Goal: Information Seeking & Learning: Learn about a topic

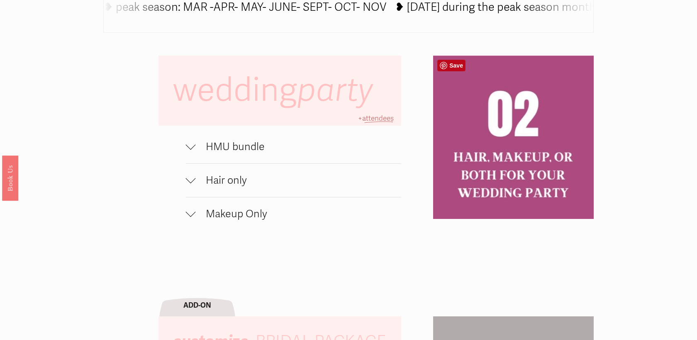
scroll to position [566, 0]
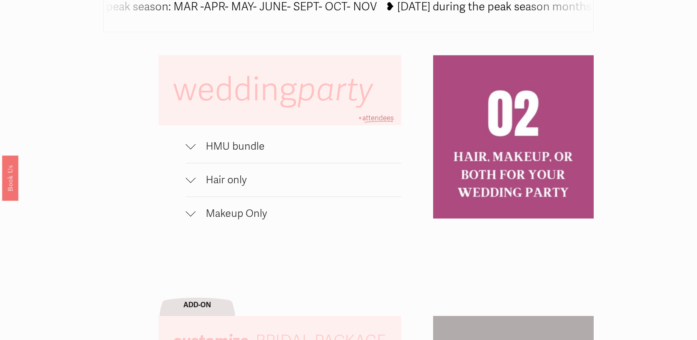
click at [232, 153] on button "HMU bundle" at bounding box center [293, 146] width 215 height 33
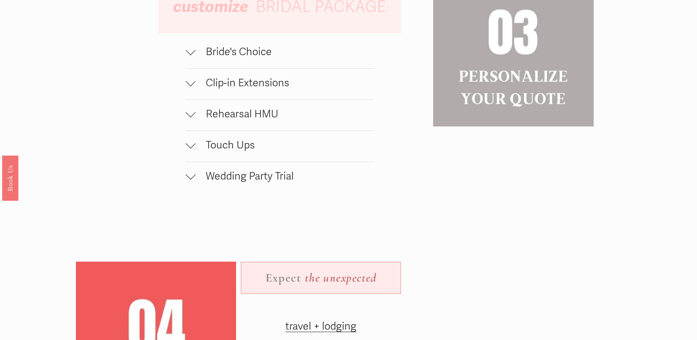
scroll to position [948, 0]
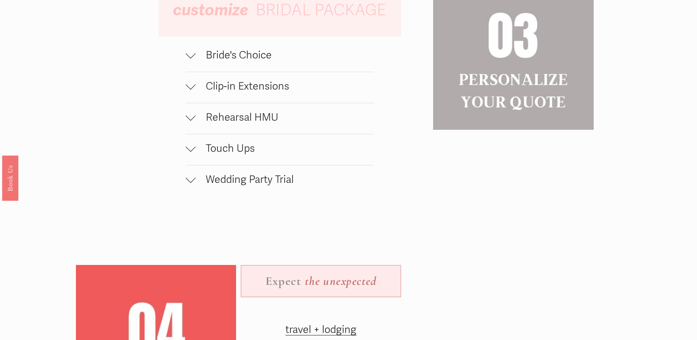
click at [266, 181] on span "Wedding Party Trial" at bounding box center [285, 179] width 178 height 12
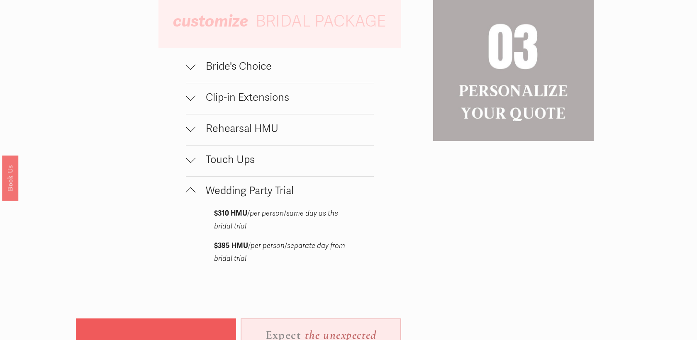
scroll to position [917, 0]
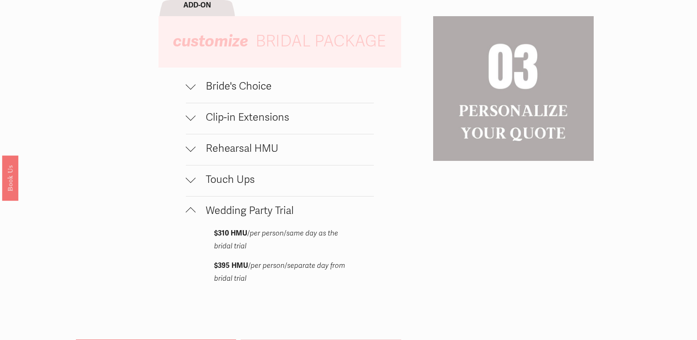
click at [230, 182] on span "Touch Ups" at bounding box center [285, 179] width 178 height 12
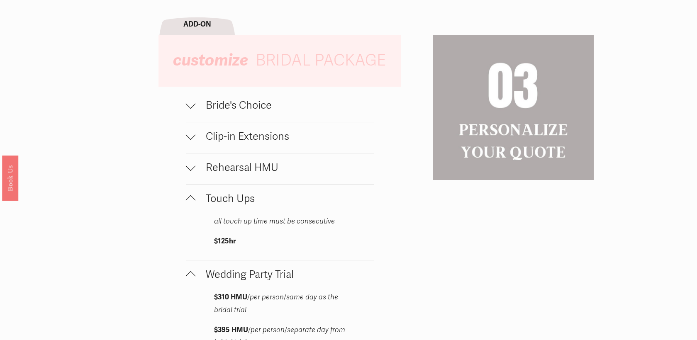
scroll to position [897, 0]
click at [228, 163] on span "Rehearsal HMU" at bounding box center [285, 168] width 178 height 12
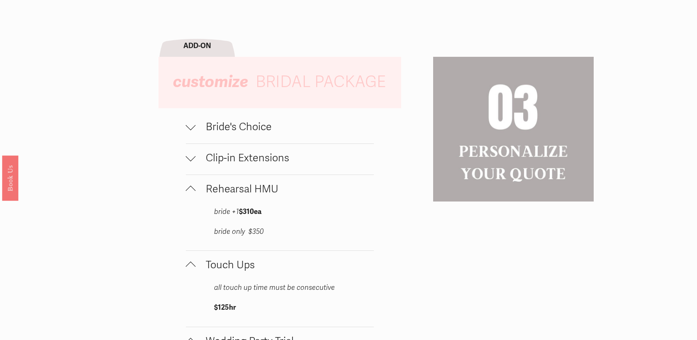
scroll to position [872, 0]
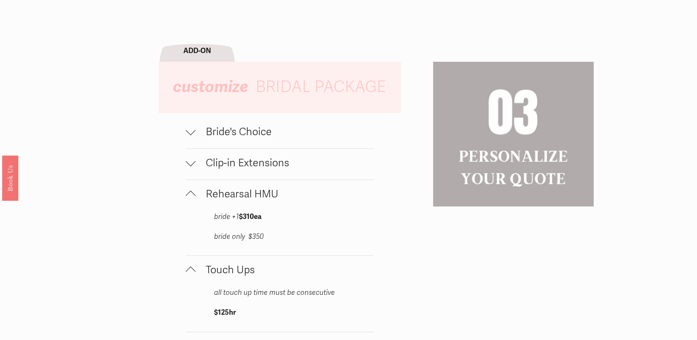
click at [228, 163] on span "Clip-in Extensions" at bounding box center [285, 163] width 178 height 12
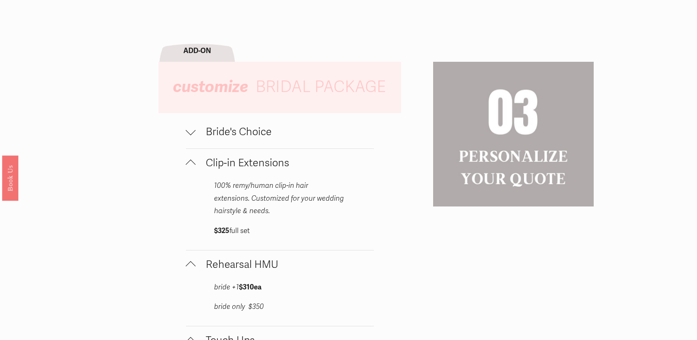
click at [226, 142] on button "Bride's Choice" at bounding box center [280, 133] width 188 height 31
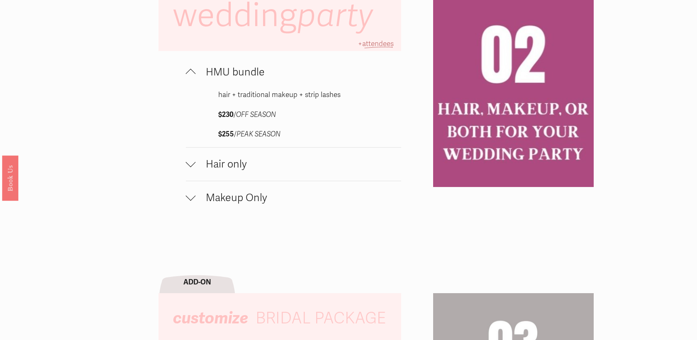
scroll to position [639, 0]
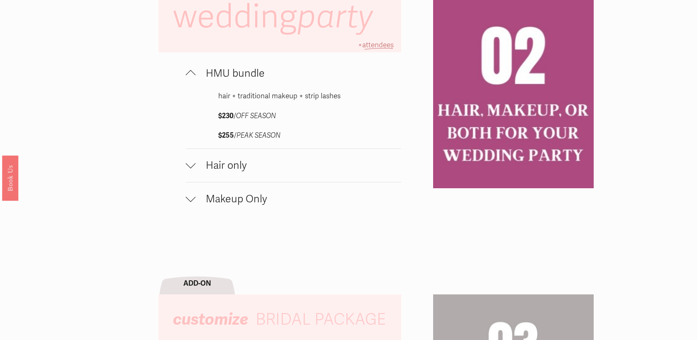
click at [226, 165] on span "Hair only" at bounding box center [298, 165] width 205 height 12
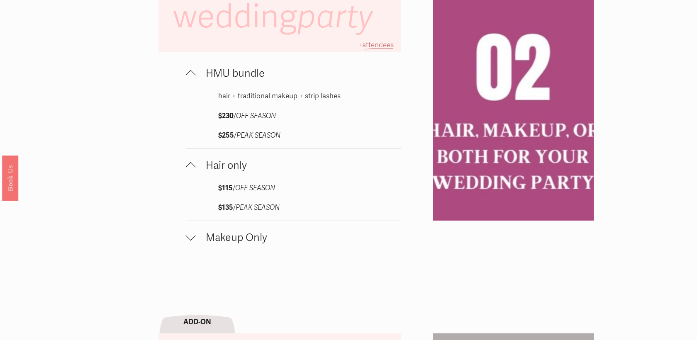
click at [229, 229] on button "Makeup Only" at bounding box center [293, 237] width 215 height 33
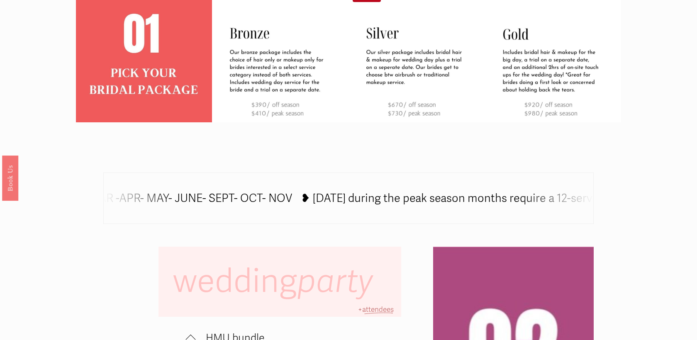
scroll to position [362, 0]
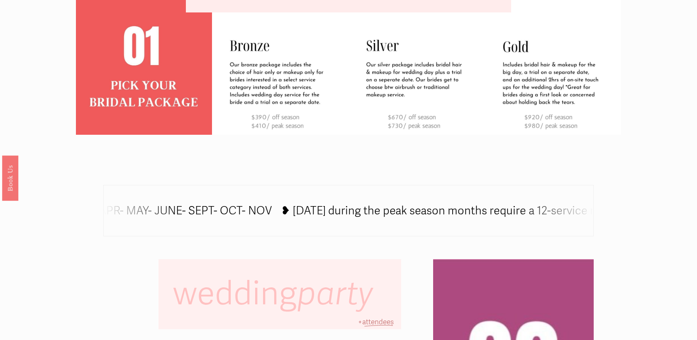
click at [259, 212] on icon at bounding box center [446, 212] width 1140 height 0
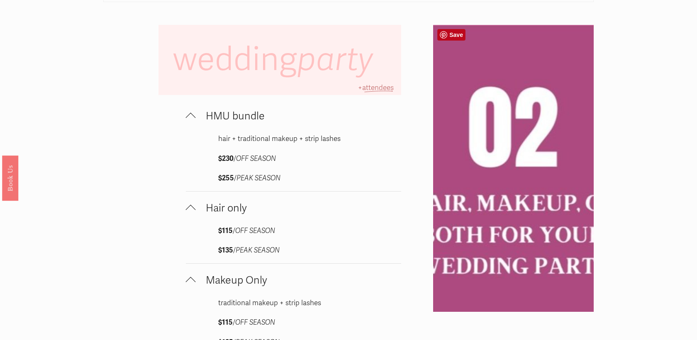
scroll to position [598, 0]
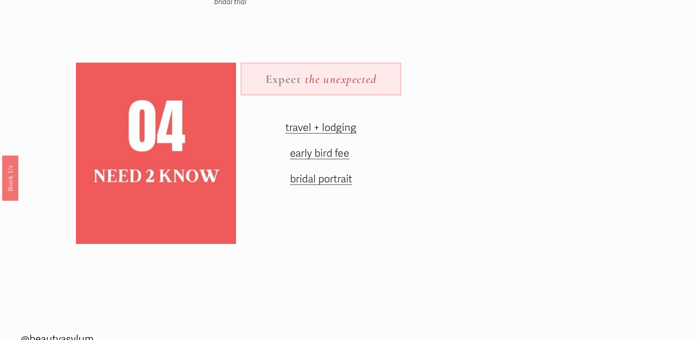
scroll to position [1479, 0]
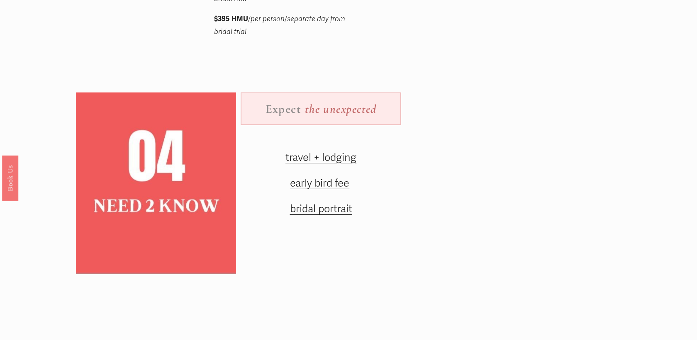
click at [335, 156] on span "travel + lodging" at bounding box center [320, 157] width 71 height 12
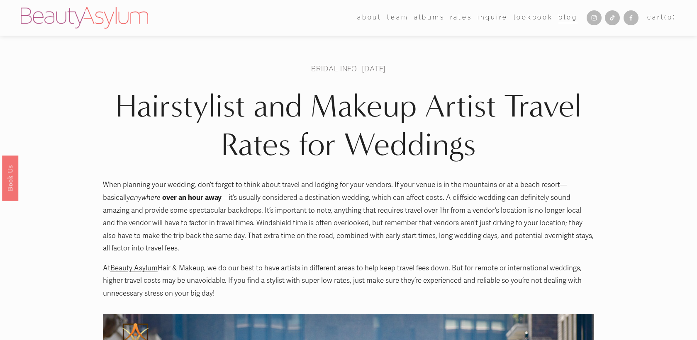
click at [460, 16] on link "Rates" at bounding box center [461, 18] width 22 height 12
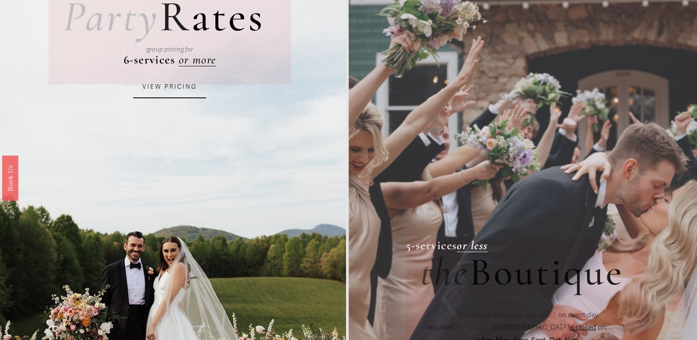
scroll to position [106, 0]
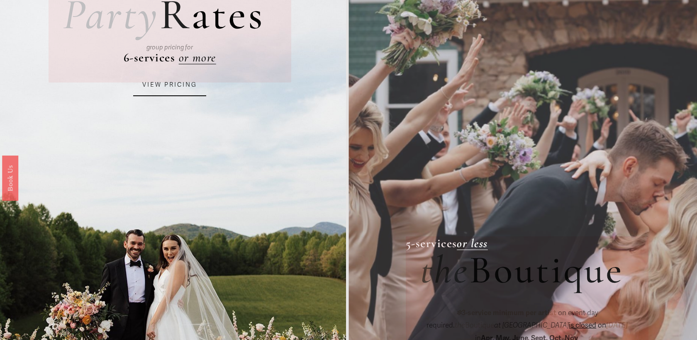
click at [178, 80] on link "VIEW PRICING" at bounding box center [169, 85] width 73 height 22
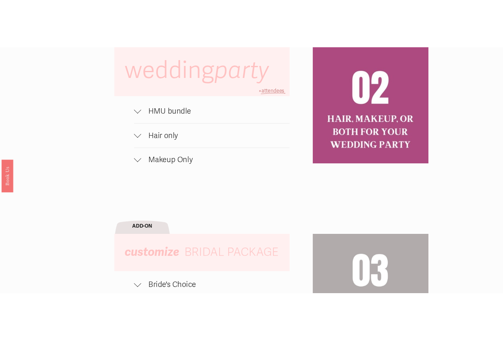
scroll to position [643, 0]
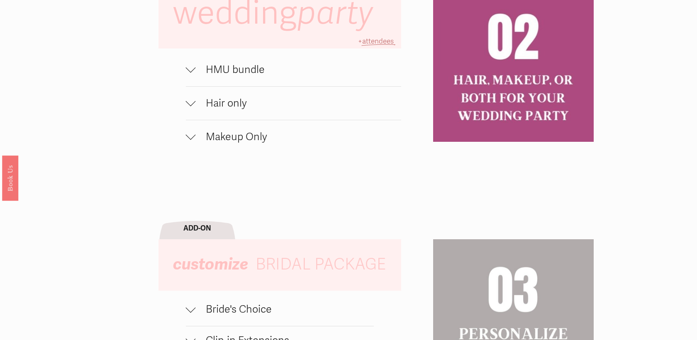
drag, startPoint x: 238, startPoint y: 101, endPoint x: 269, endPoint y: 165, distance: 71.2
click at [238, 101] on span "Hair only" at bounding box center [298, 103] width 205 height 12
